Goal: Task Accomplishment & Management: Use online tool/utility

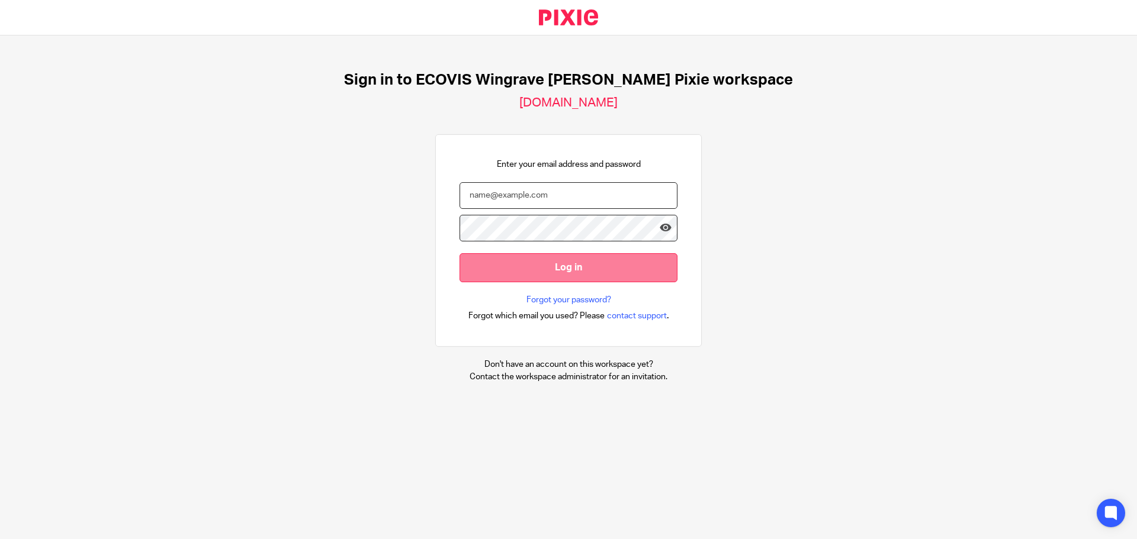
type input "[PERSON_NAME][EMAIL_ADDRESS][PERSON_NAME][DOMAIN_NAME]"
click at [571, 266] on input "Log in" at bounding box center [568, 267] width 218 height 29
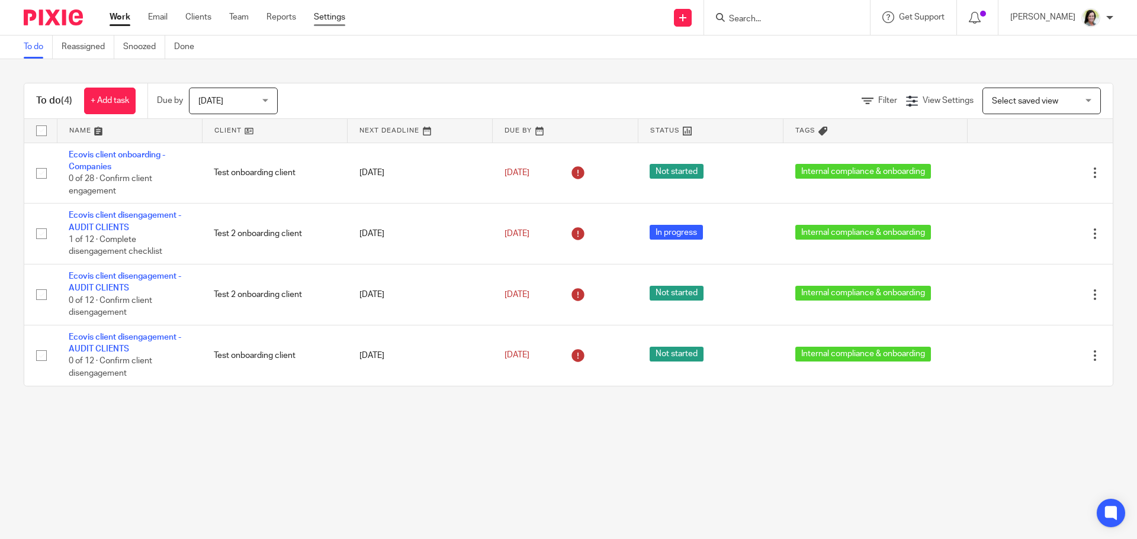
click at [336, 18] on link "Settings" at bounding box center [329, 17] width 31 height 12
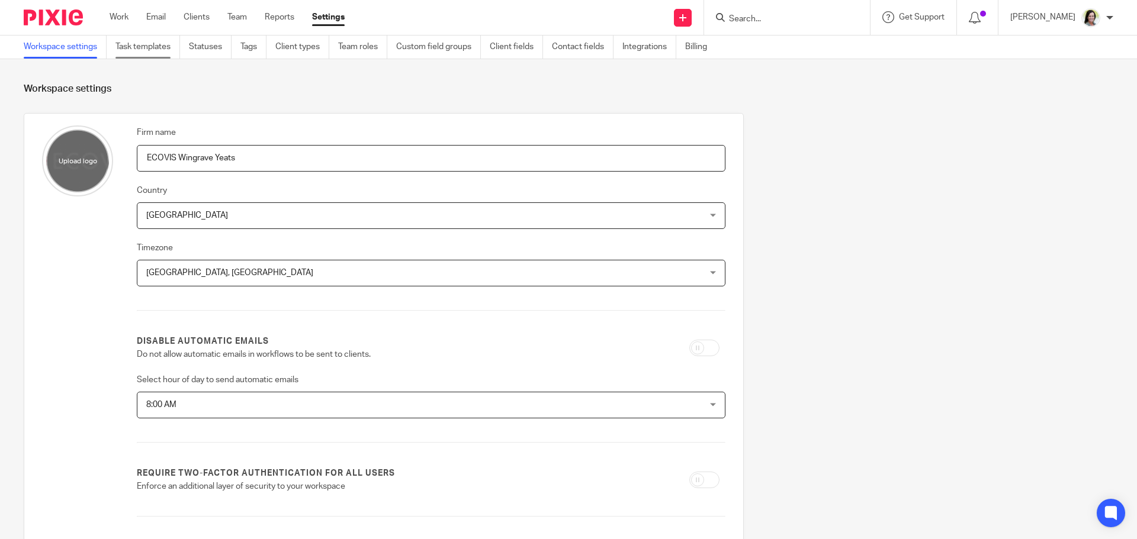
click at [146, 46] on link "Task templates" at bounding box center [147, 47] width 65 height 23
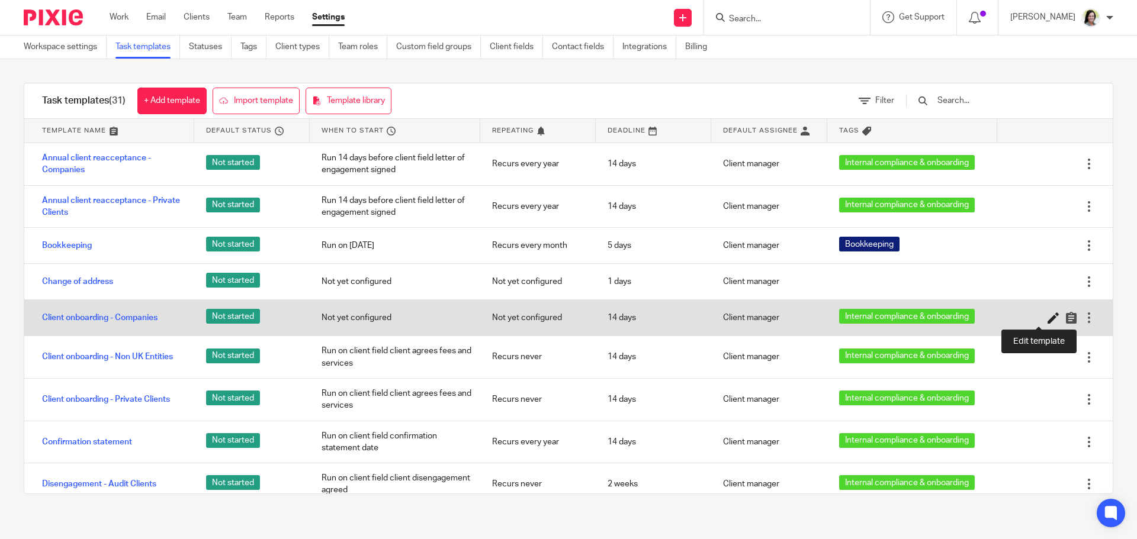
click at [1047, 316] on icon at bounding box center [1053, 318] width 12 height 12
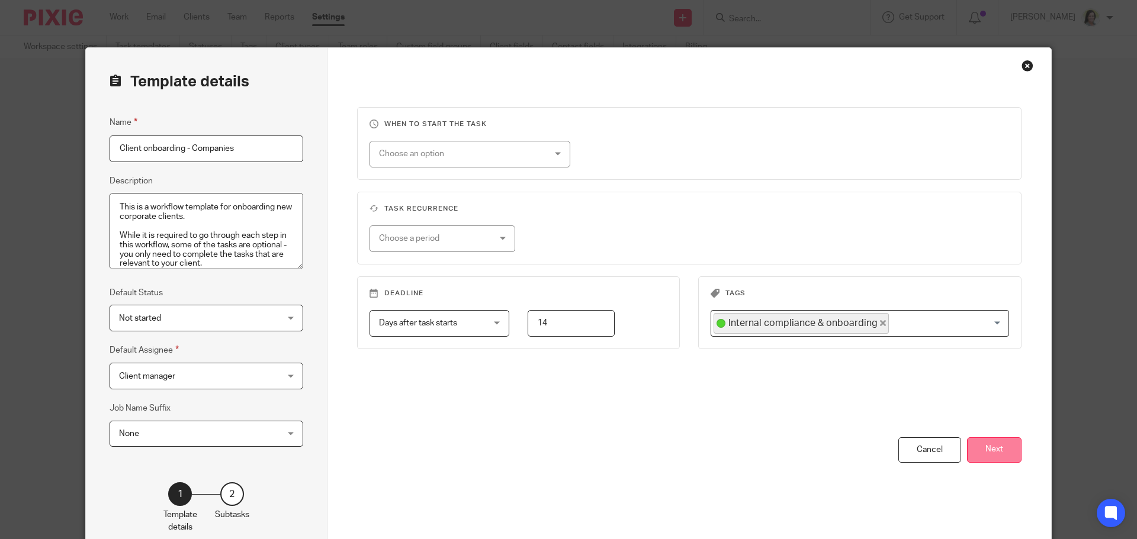
click at [989, 446] on button "Next" at bounding box center [994, 450] width 54 height 25
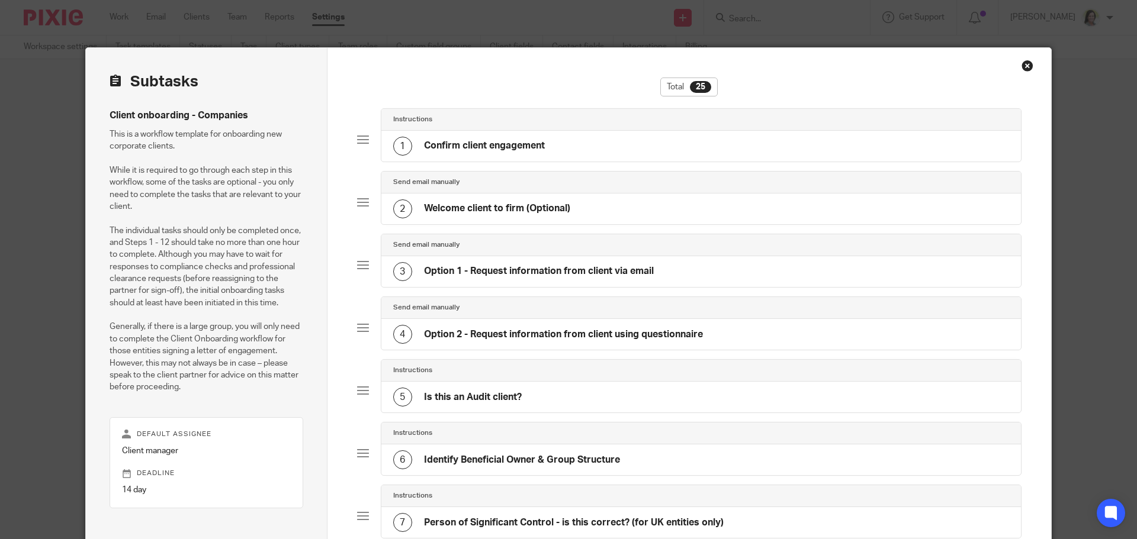
click at [538, 272] on h4 "Option 1 - Request information from client via email" at bounding box center [539, 271] width 230 height 12
